Goal: Task Accomplishment & Management: Complete application form

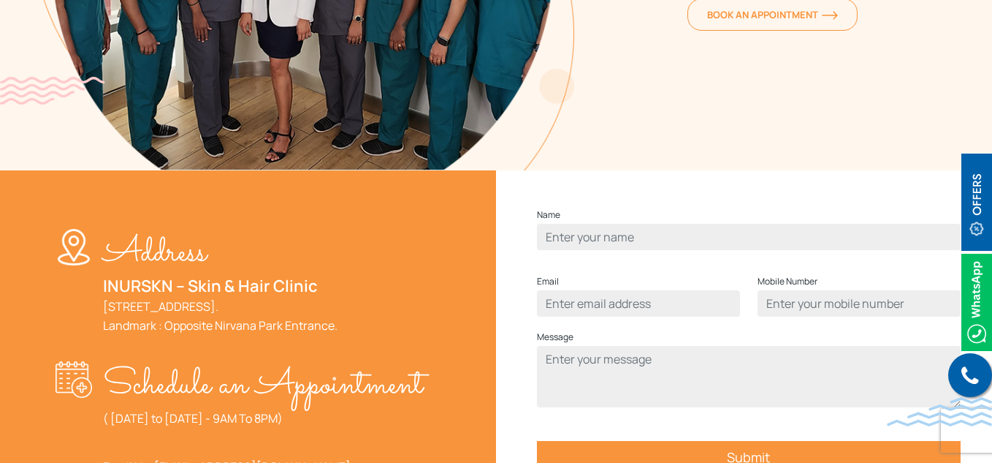
scroll to position [511, 0]
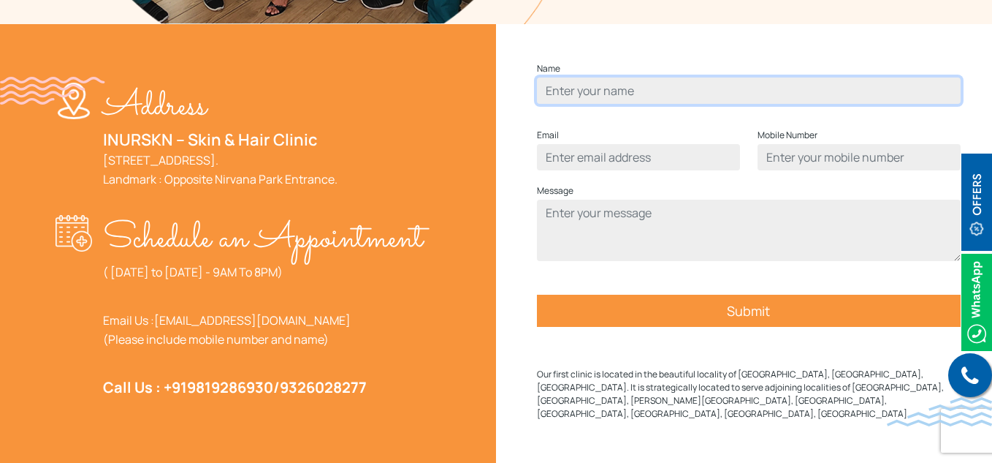
click at [593, 104] on input "Contact form" at bounding box center [749, 90] width 424 height 26
type input "test"
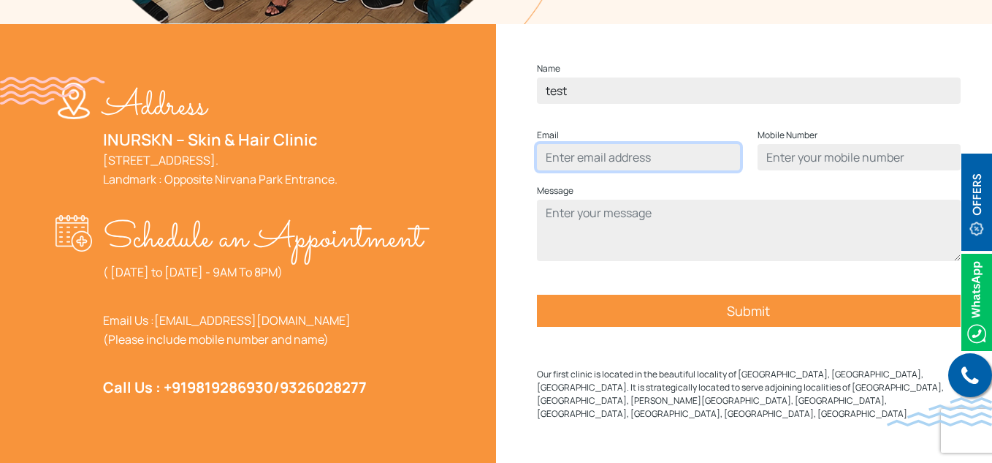
click at [615, 170] on input "Contact form" at bounding box center [638, 157] width 203 height 26
type input "[EMAIL_ADDRESS][DOMAIN_NAME]"
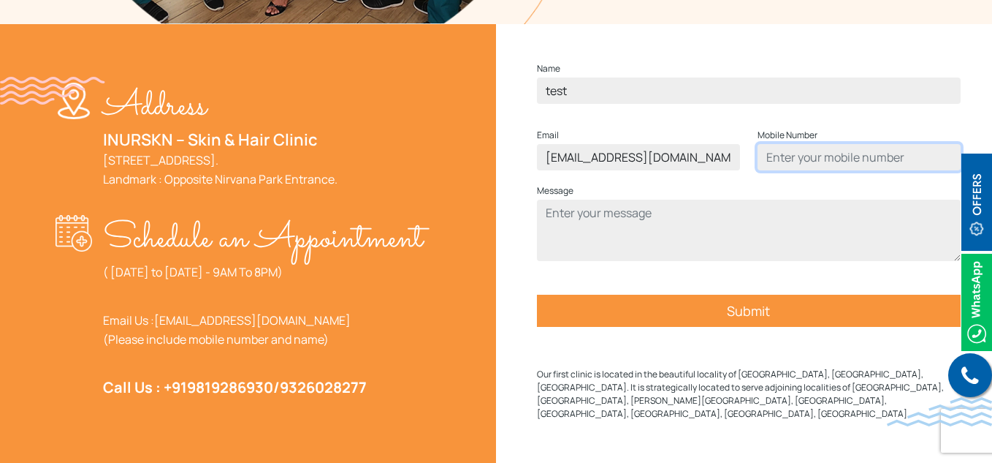
drag, startPoint x: 762, startPoint y: 190, endPoint x: 780, endPoint y: 189, distance: 18.3
click at [763, 170] on input "Contact form" at bounding box center [859, 157] width 203 height 26
type input "8997161576"
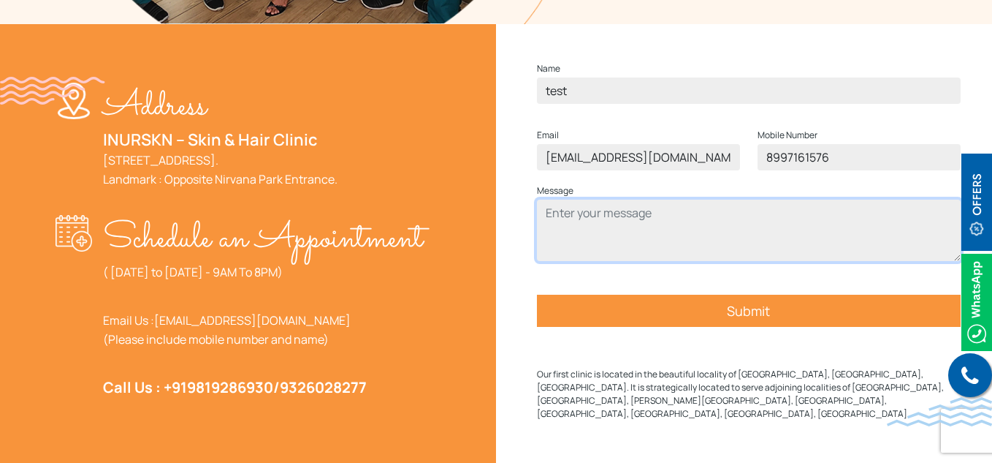
click at [734, 238] on textarea "Contact form" at bounding box center [749, 229] width 424 height 61
type textarea "hgfd"
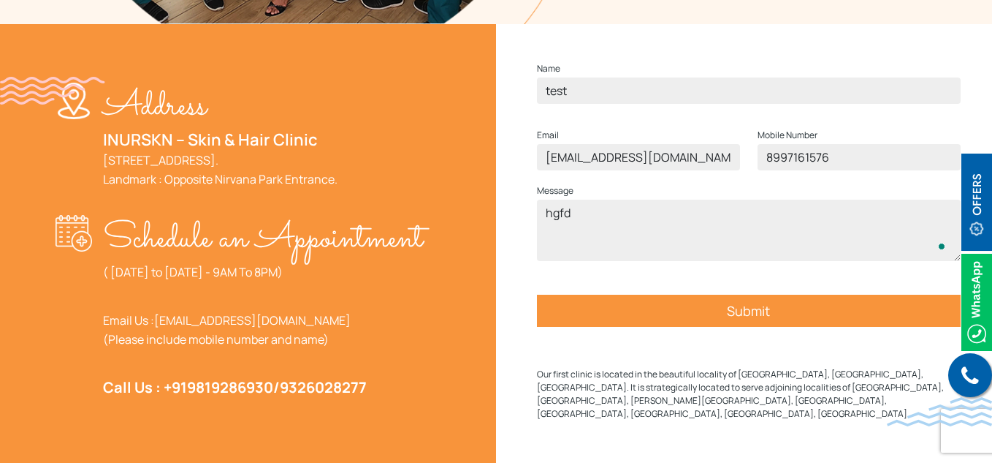
click at [671, 327] on input "Submit" at bounding box center [749, 310] width 424 height 32
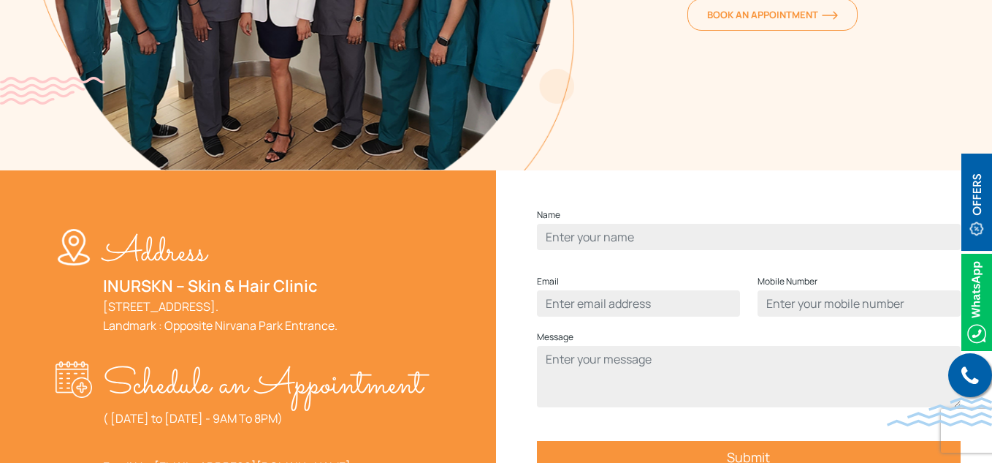
scroll to position [466, 0]
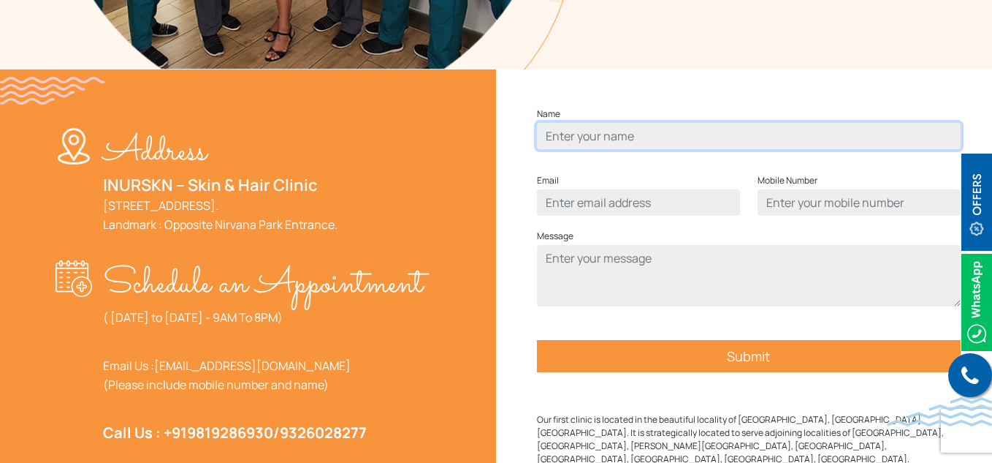
click at [604, 149] on input "Contact form" at bounding box center [749, 136] width 424 height 26
type input "test"
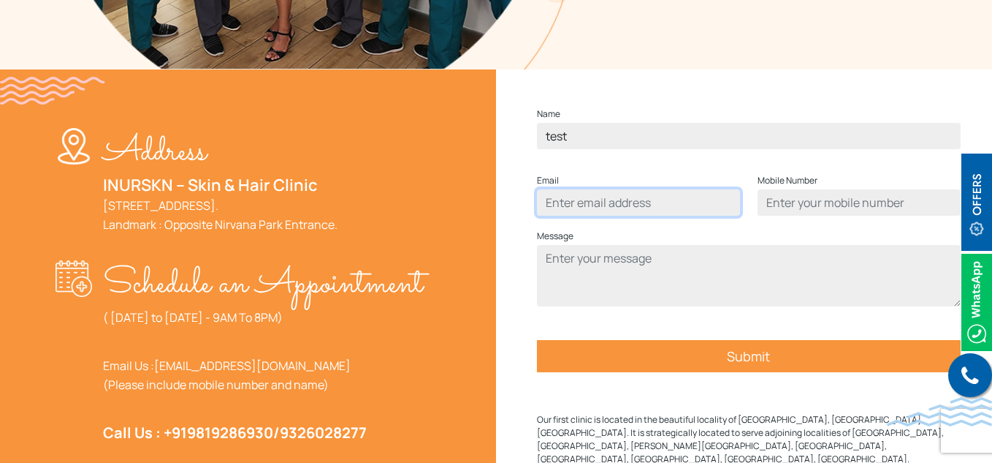
click at [580, 216] on input "Contact form" at bounding box center [638, 202] width 203 height 26
type input "[EMAIL_ADDRESS][DOMAIN_NAME]"
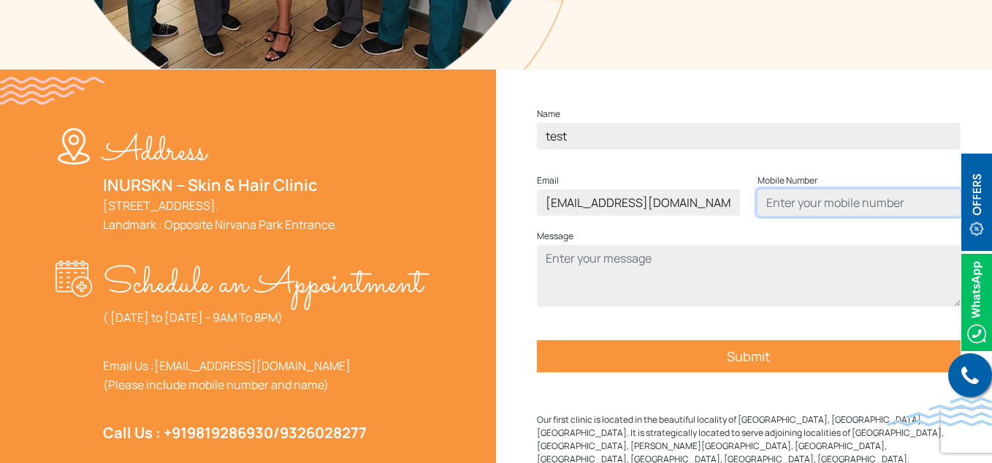
click at [878, 216] on input "Contact form" at bounding box center [859, 202] width 203 height 26
type input "8997161576"
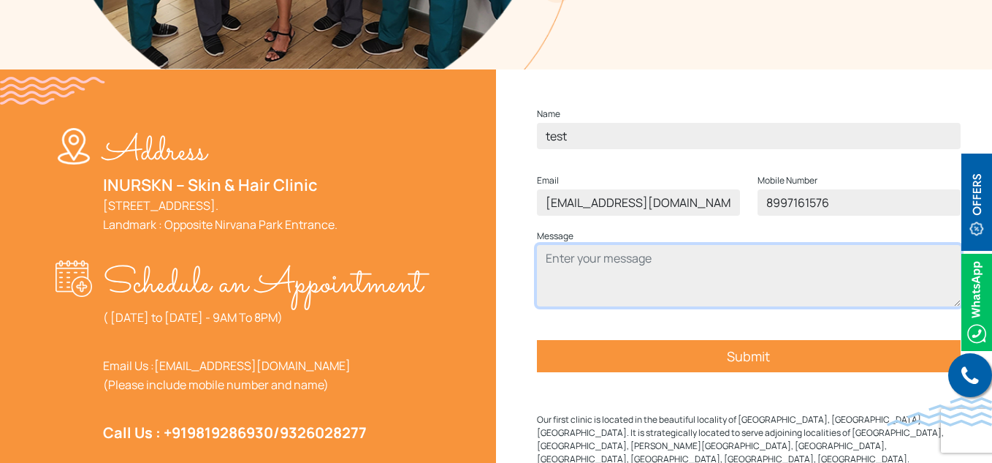
click at [661, 297] on textarea "Contact form" at bounding box center [749, 275] width 424 height 61
type textarea "hngbfv"
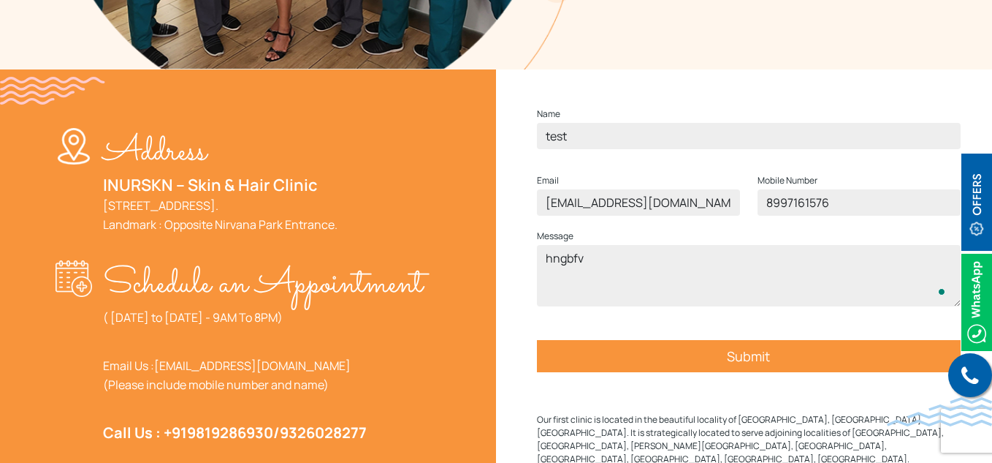
click at [681, 372] on input "Submit" at bounding box center [749, 356] width 424 height 32
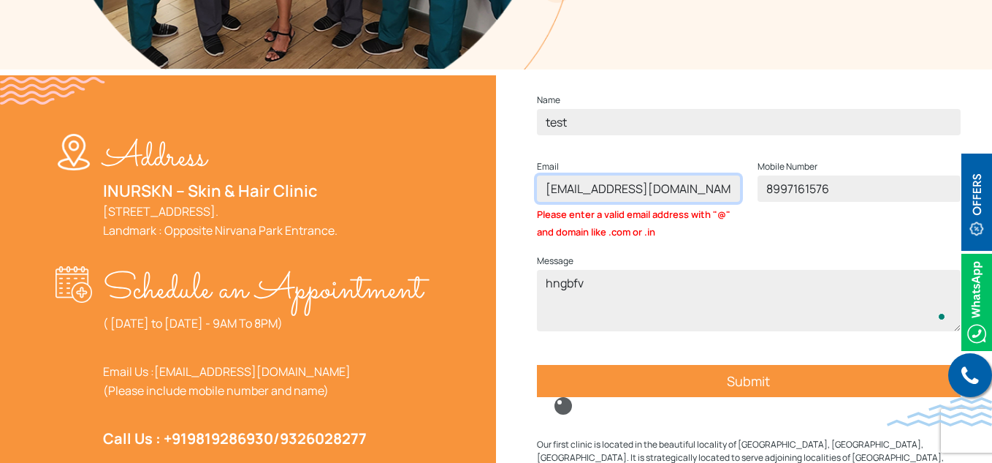
click at [573, 202] on input "[EMAIL_ADDRESS][DOMAIN_NAME]" at bounding box center [638, 188] width 203 height 26
type input "[EMAIL_ADDRESS][DOMAIN_NAME]"
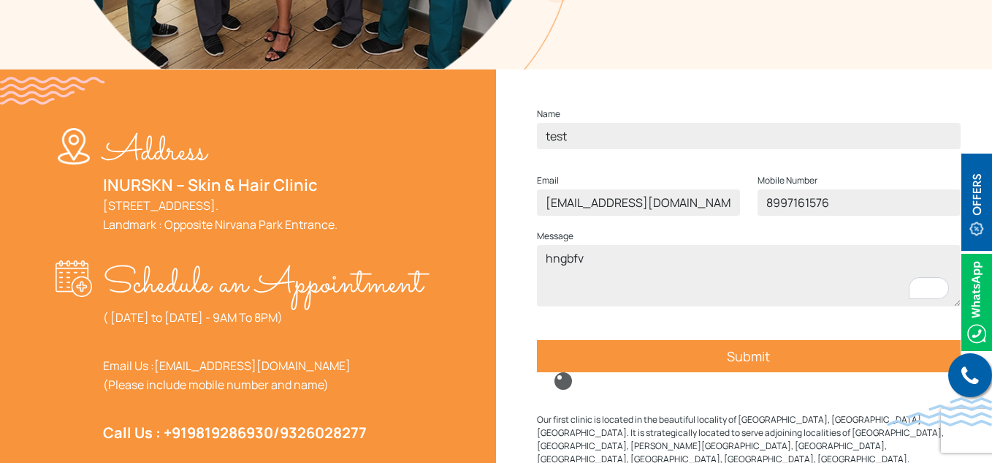
click at [685, 372] on input "Submit" at bounding box center [749, 356] width 424 height 32
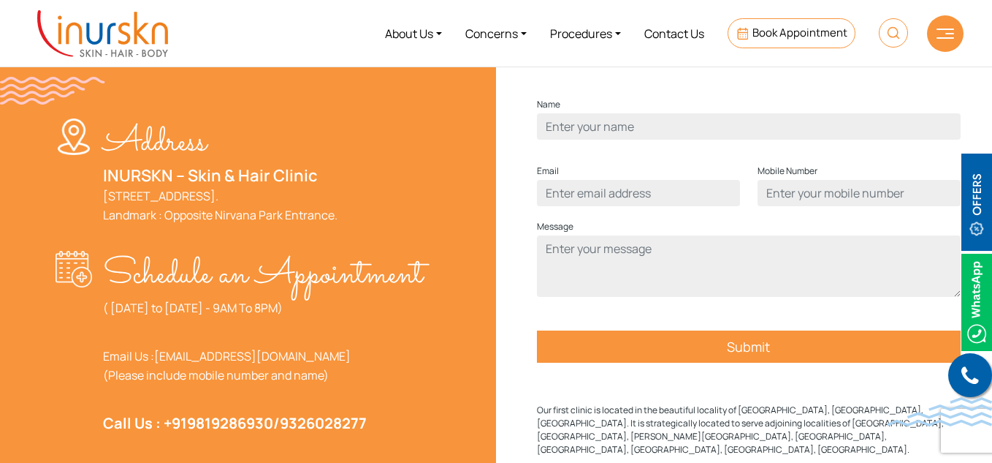
scroll to position [393, 0]
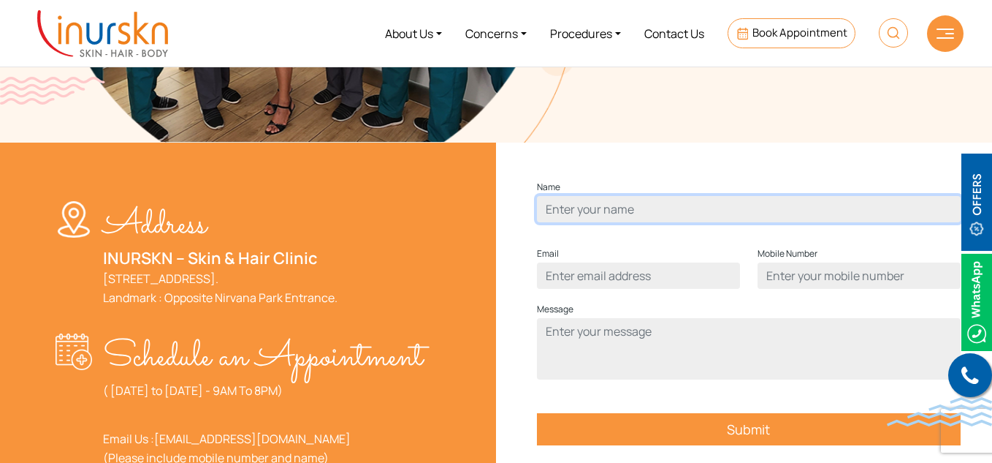
click at [609, 222] on input "Contact form" at bounding box center [749, 209] width 424 height 26
type input "test"
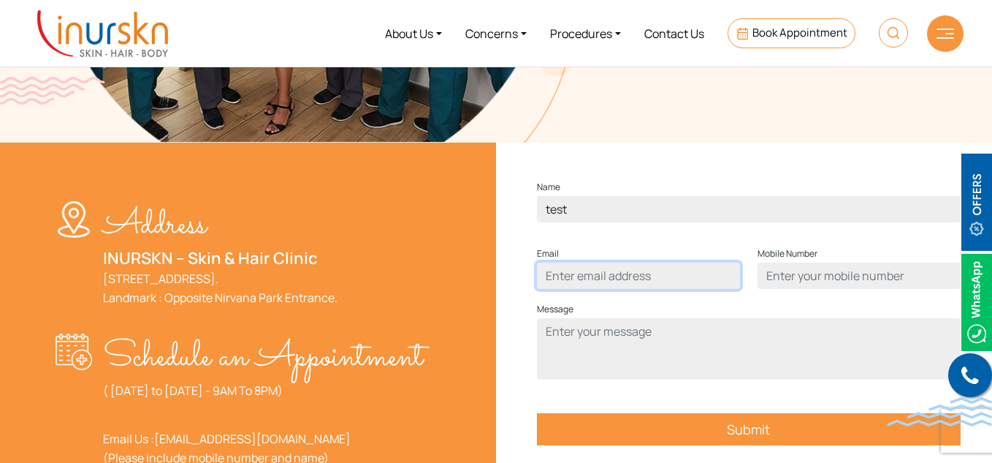
click at [604, 289] on input "Contact form" at bounding box center [638, 275] width 203 height 26
type input "[EMAIL_ADDRESS][DOMAIN_NAME]"
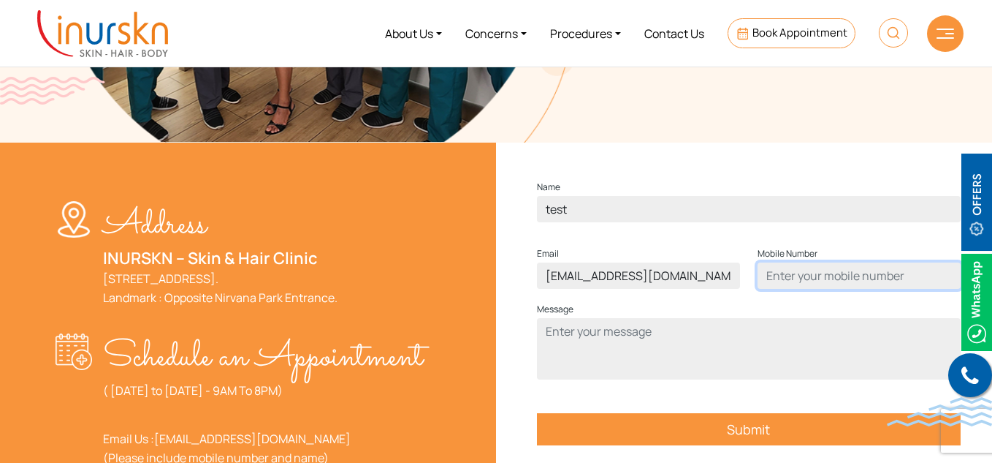
click at [824, 289] on input "Contact form" at bounding box center [859, 275] width 203 height 26
type input "8997161576"
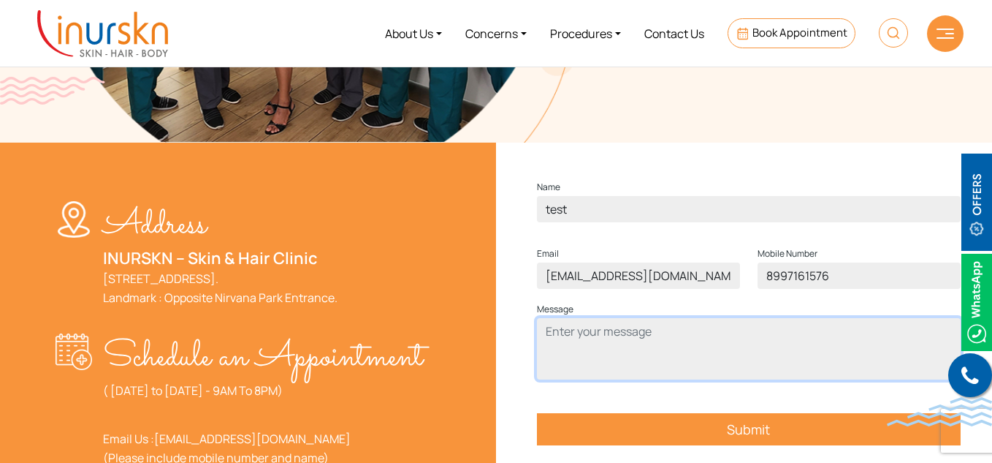
click at [735, 357] on textarea "Contact form" at bounding box center [749, 348] width 424 height 61
click at [619, 379] on textarea "To enrich screen reader interactions, please activate Accessibility in Grammarl…" at bounding box center [749, 348] width 424 height 61
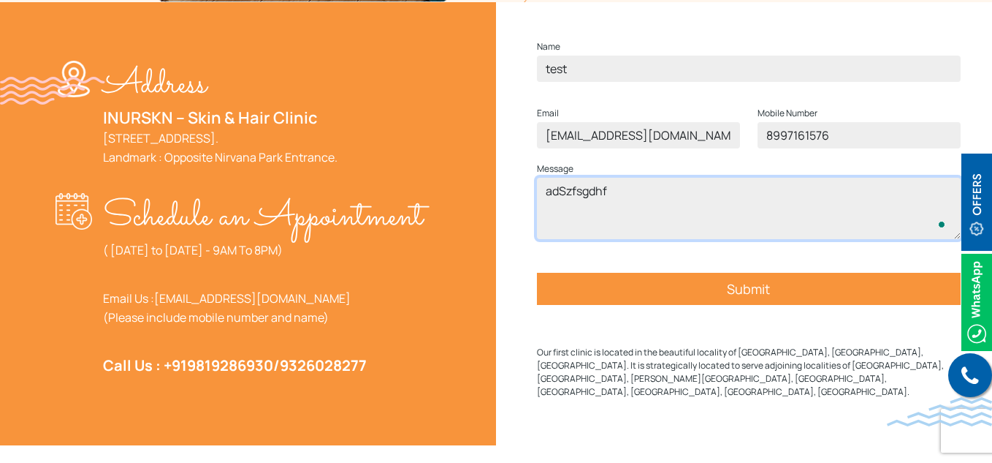
scroll to position [539, 0]
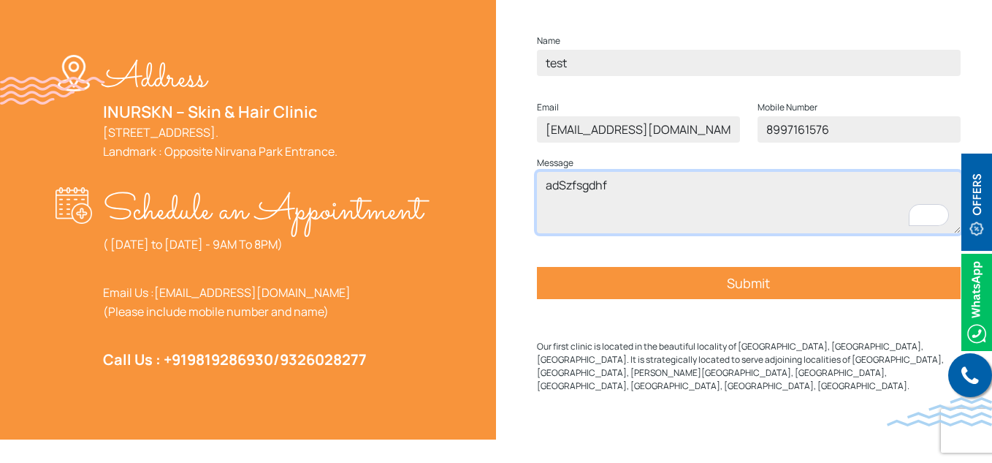
type textarea "adSzfsgdhf"
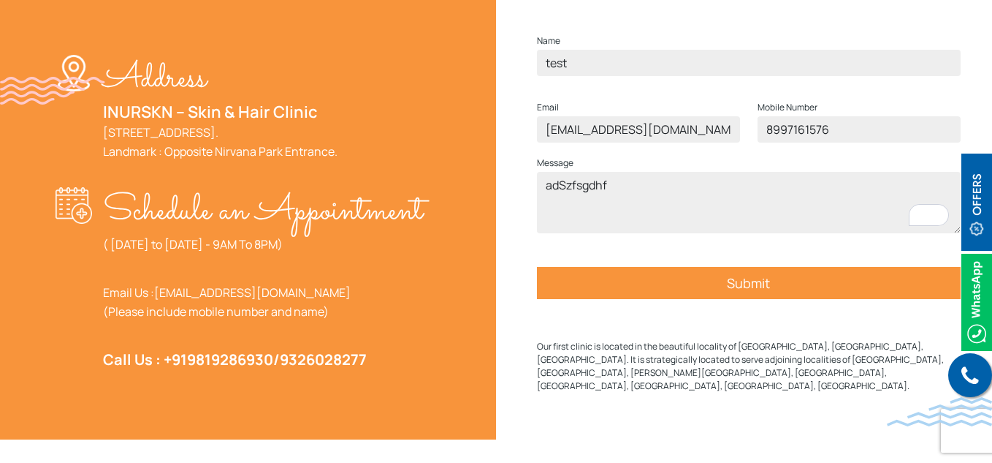
click at [657, 299] on input "Submit" at bounding box center [749, 283] width 424 height 32
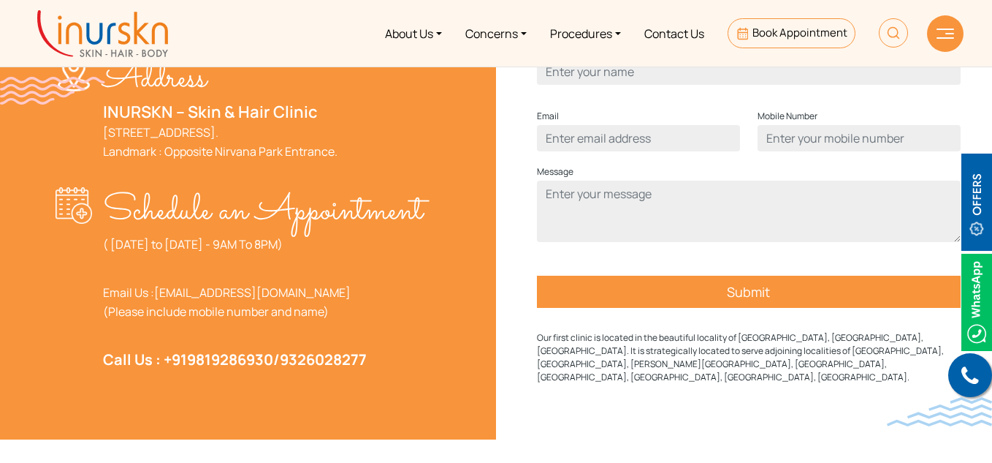
type input "test"
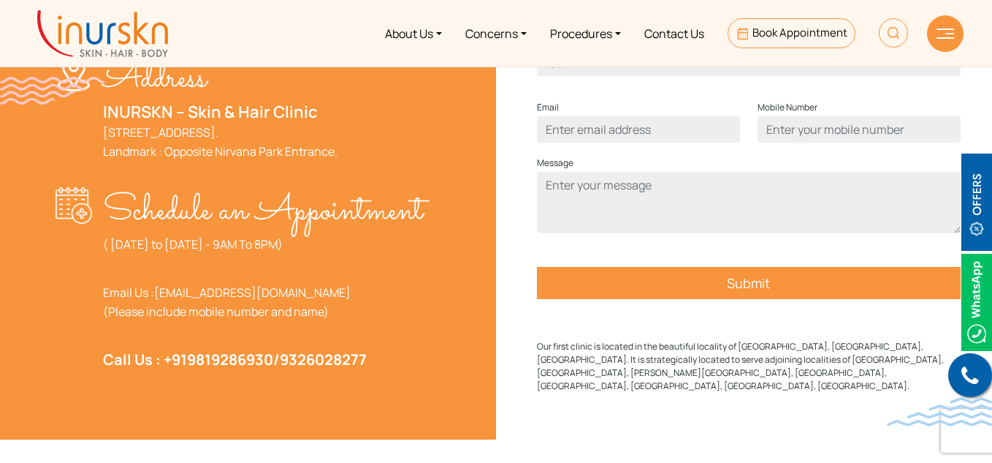
click at [601, 154] on div "Email" at bounding box center [638, 127] width 221 height 56
click at [599, 142] on input "Contact form" at bounding box center [638, 129] width 203 height 26
type input "[EMAIL_ADDRESS][DOMAIN_NAME]"
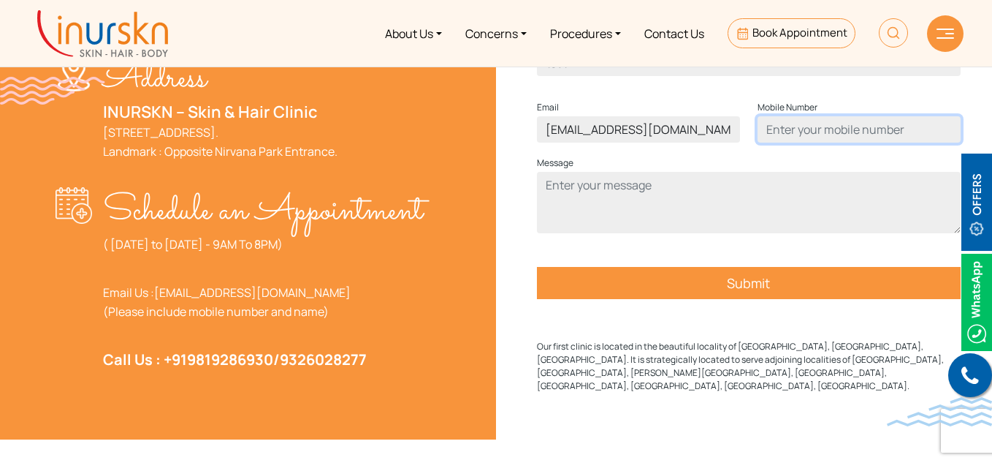
click at [818, 142] on input "Contact form" at bounding box center [859, 129] width 203 height 26
type input "8997161576"
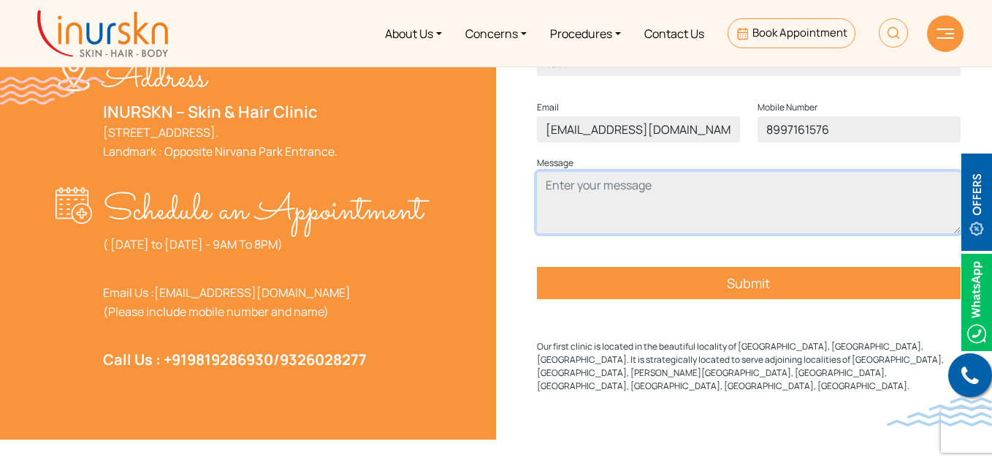
click at [715, 225] on textarea "Contact form" at bounding box center [749, 202] width 424 height 61
type textarea "dasfz"
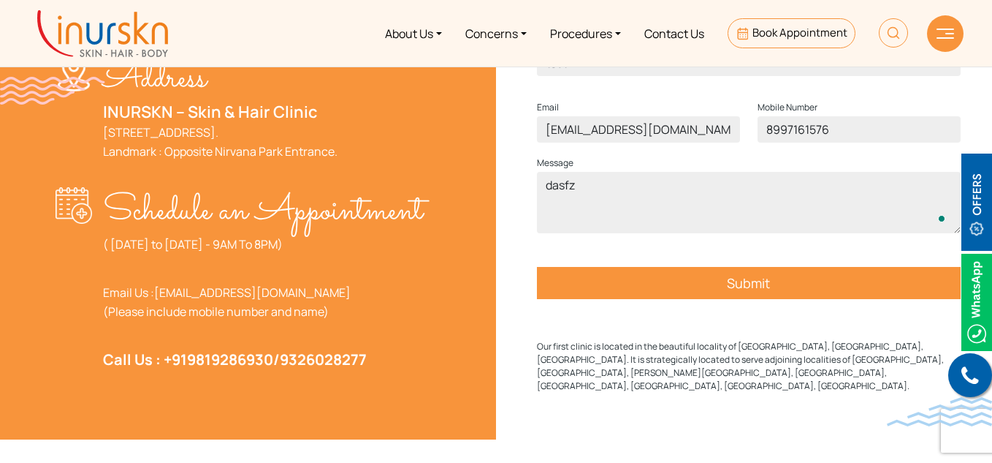
click at [707, 299] on input "Submit" at bounding box center [749, 283] width 424 height 32
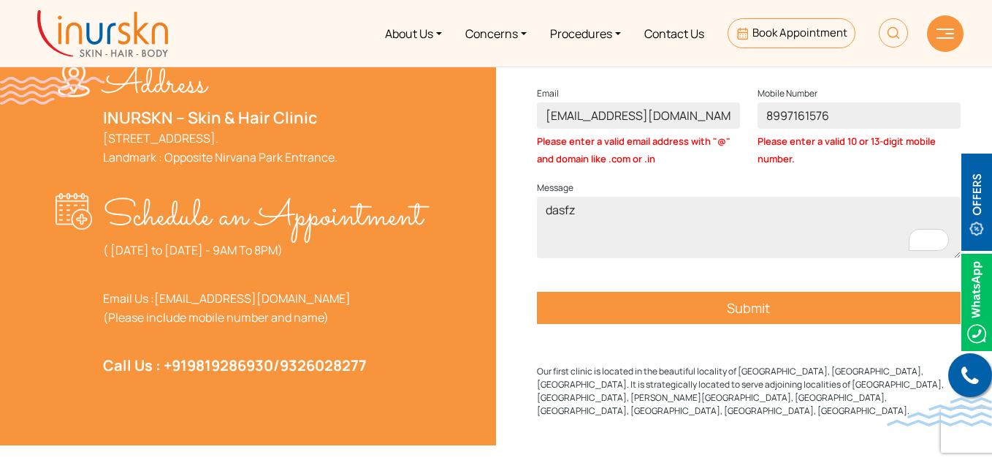
scroll to position [539, 0]
click at [627, 129] on input "[EMAIL_ADDRESS][DOMAIN_NAME]" at bounding box center [638, 115] width 203 height 26
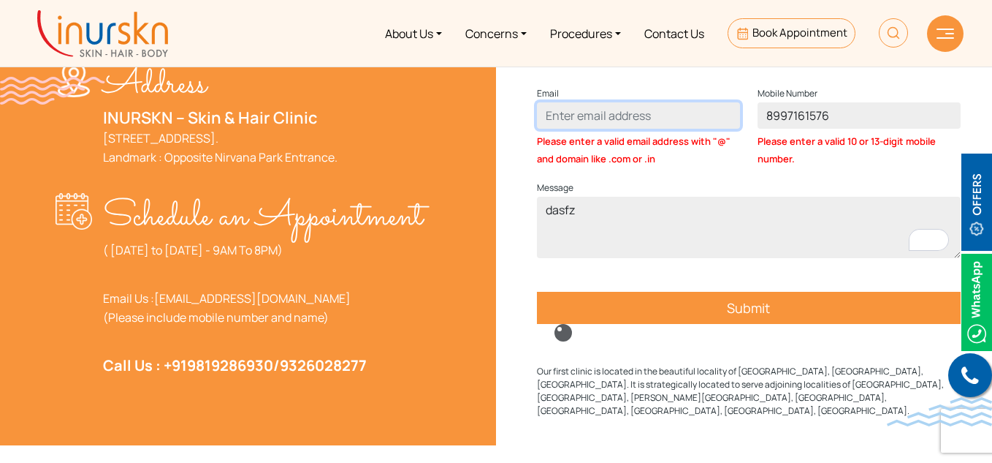
type input "[EMAIL_ADDRESS][DOMAIN_NAME]"
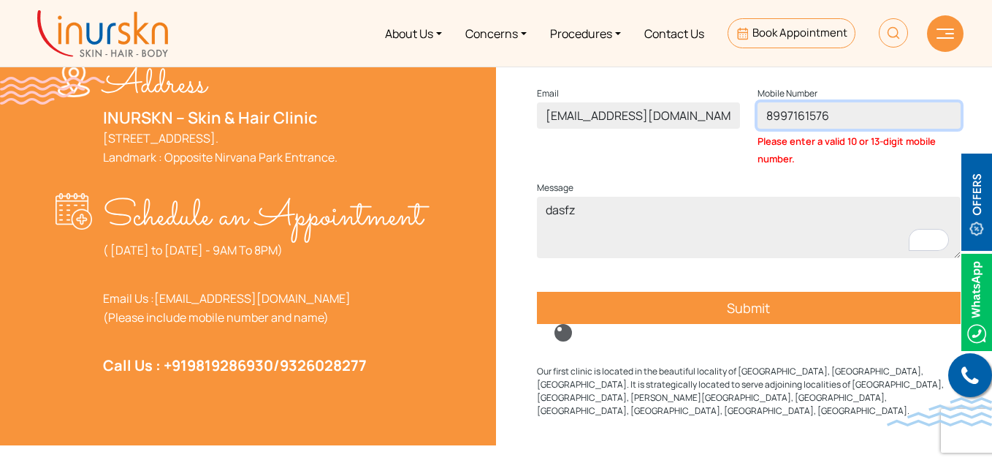
click at [796, 129] on input "8997161576" at bounding box center [859, 115] width 203 height 26
type input "8997161576"
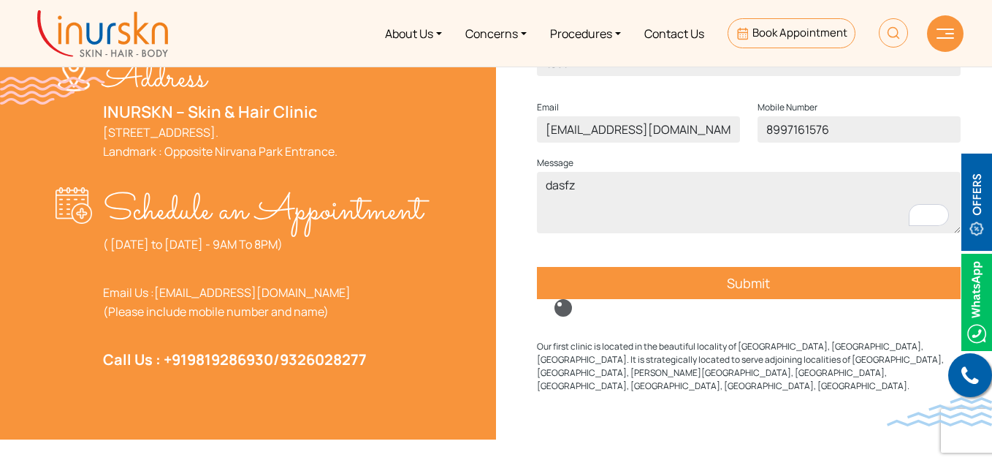
click at [680, 299] on input "Submit" at bounding box center [749, 283] width 424 height 32
